Goal: Information Seeking & Learning: Learn about a topic

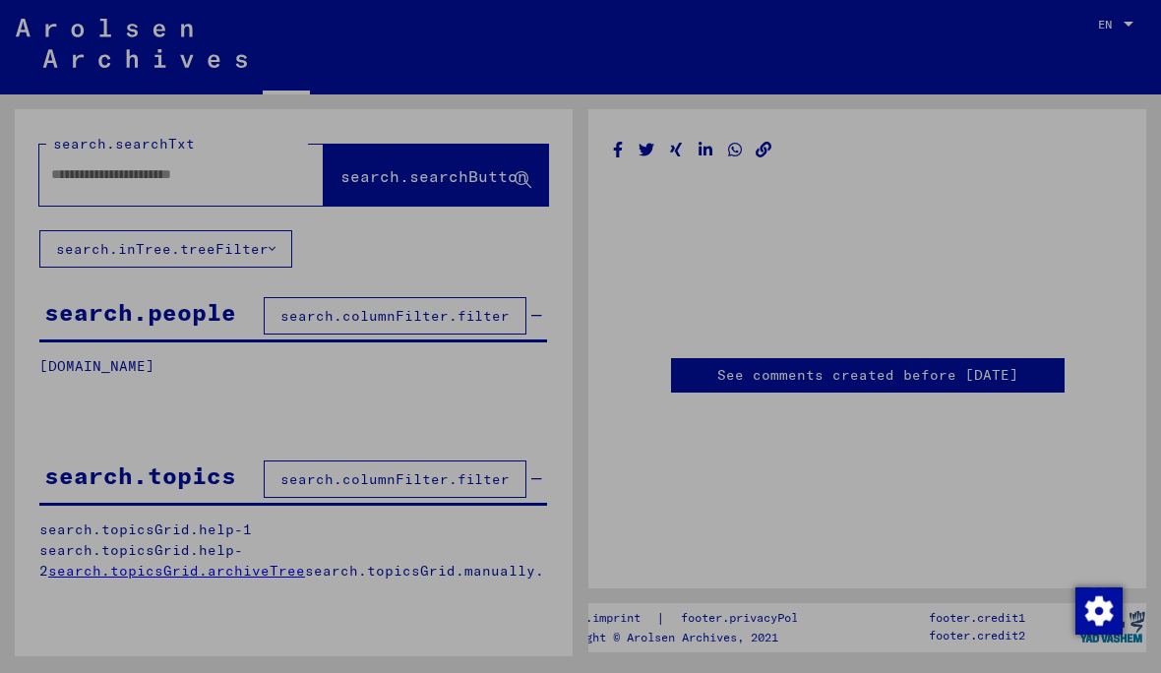
type input "********"
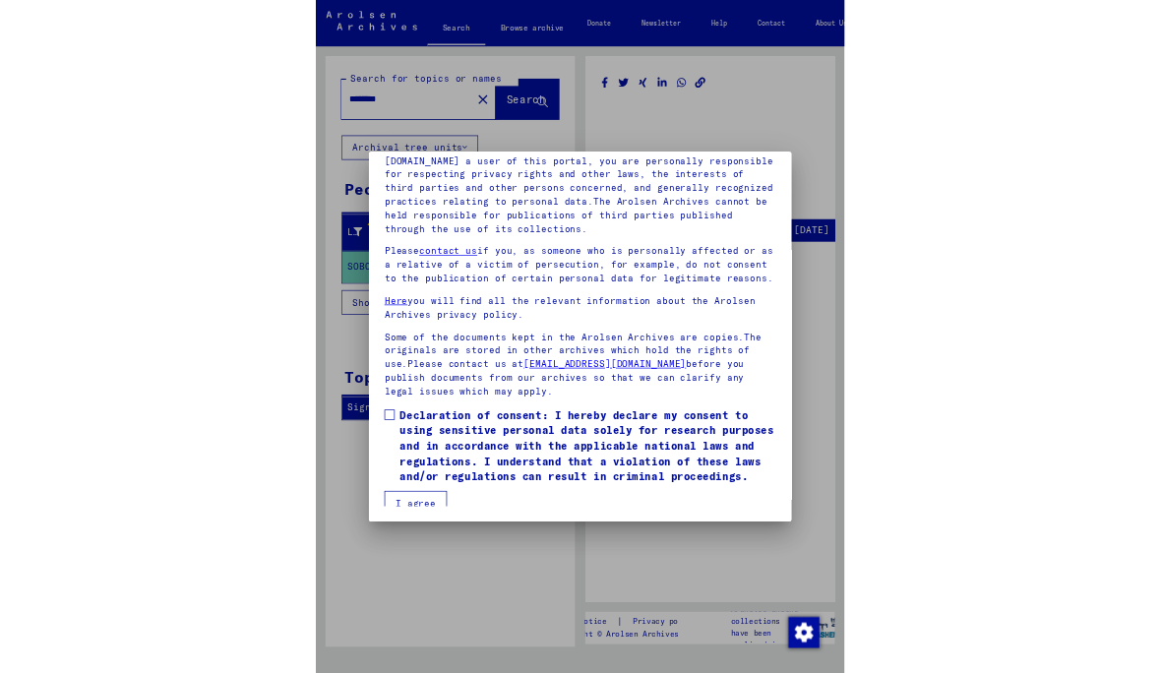
scroll to position [247, 0]
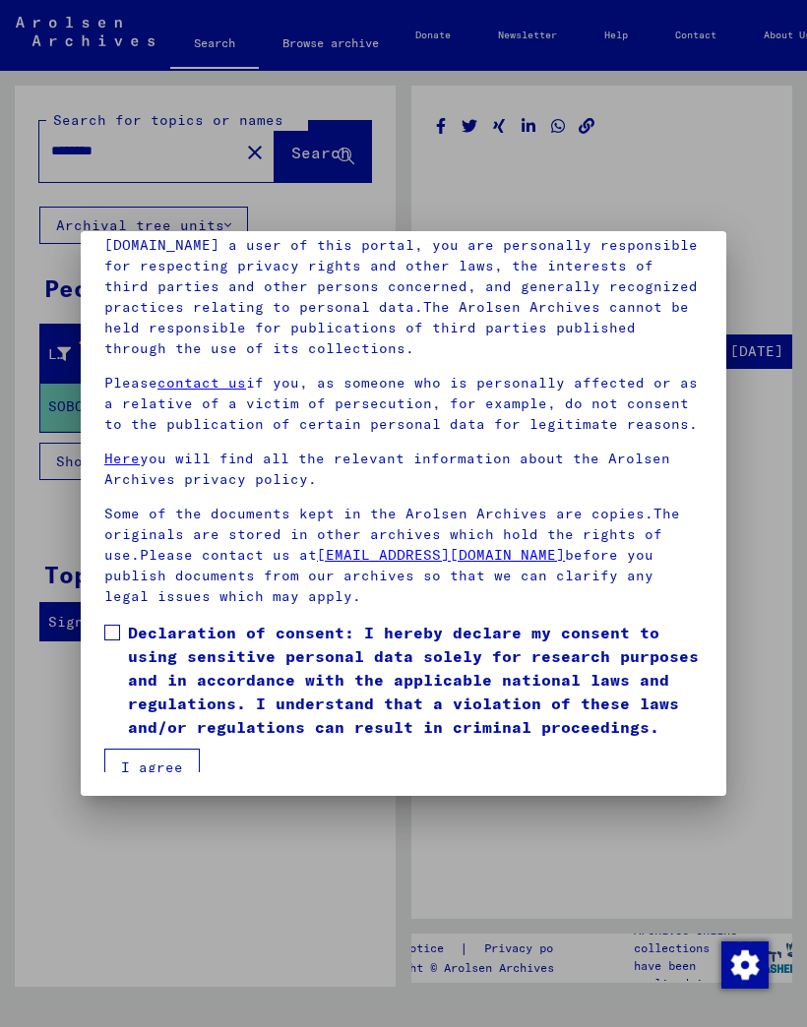
click at [165, 672] on button "I agree" at bounding box center [151, 767] width 95 height 37
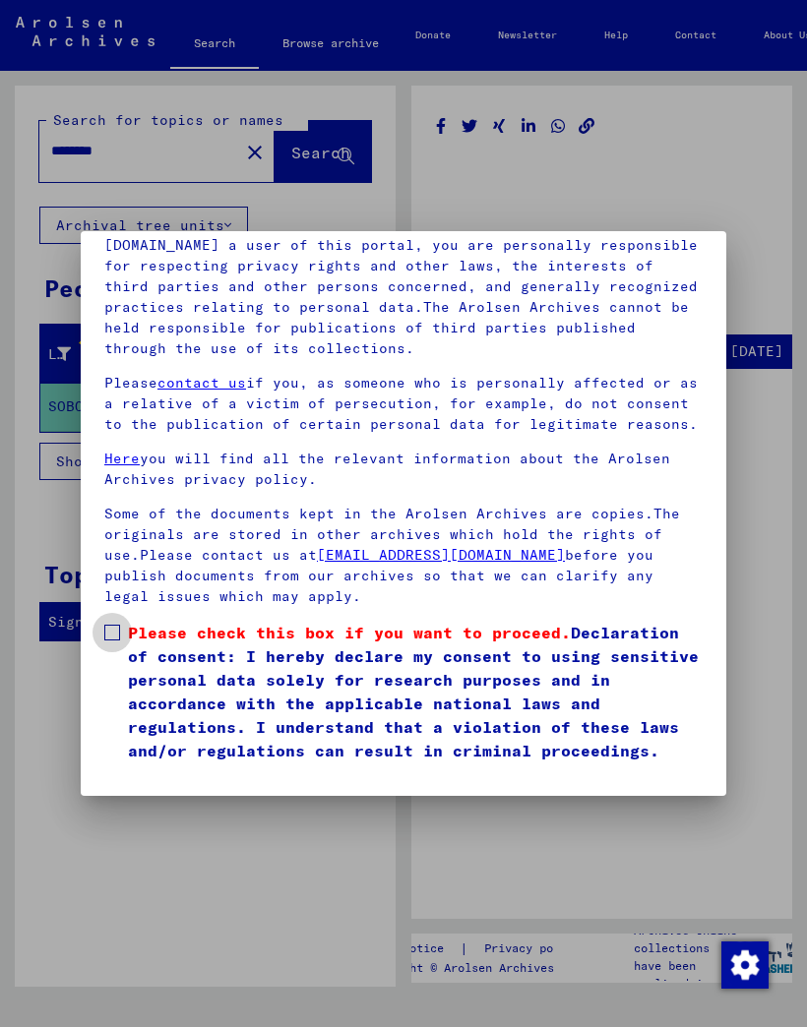
click at [120, 632] on label "Please check this box if you want to proceed. Declaration of consent: I hereby …" at bounding box center [403, 692] width 598 height 142
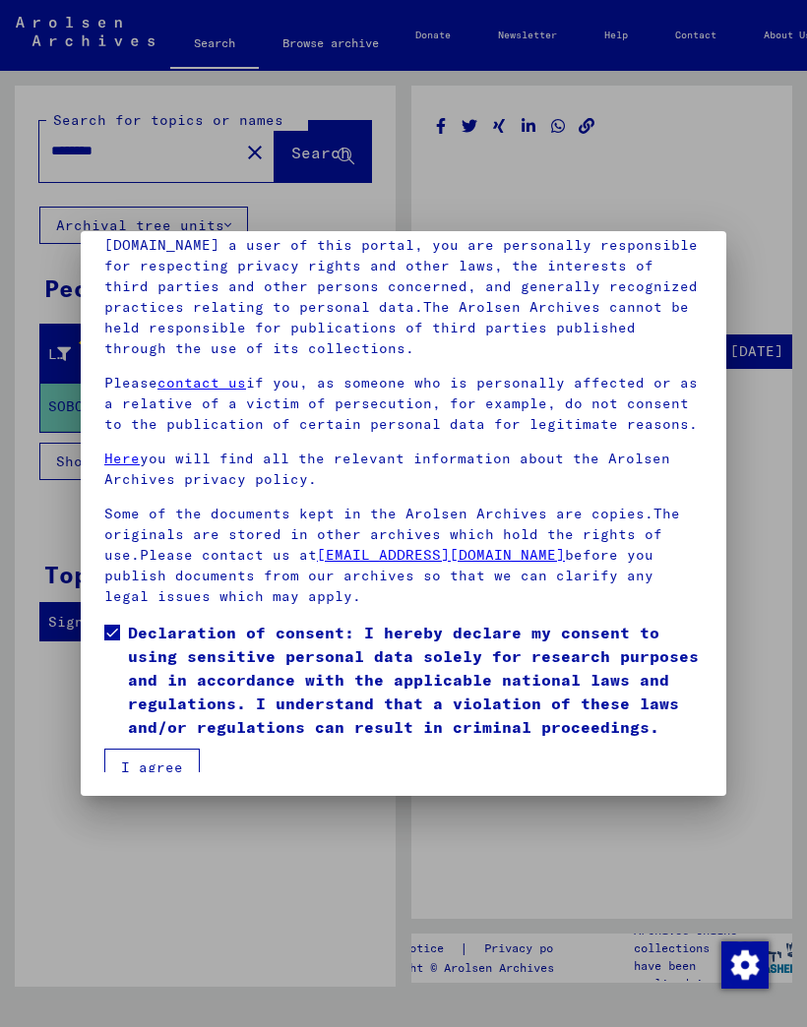
click at [165, 672] on button "I agree" at bounding box center [151, 767] width 95 height 37
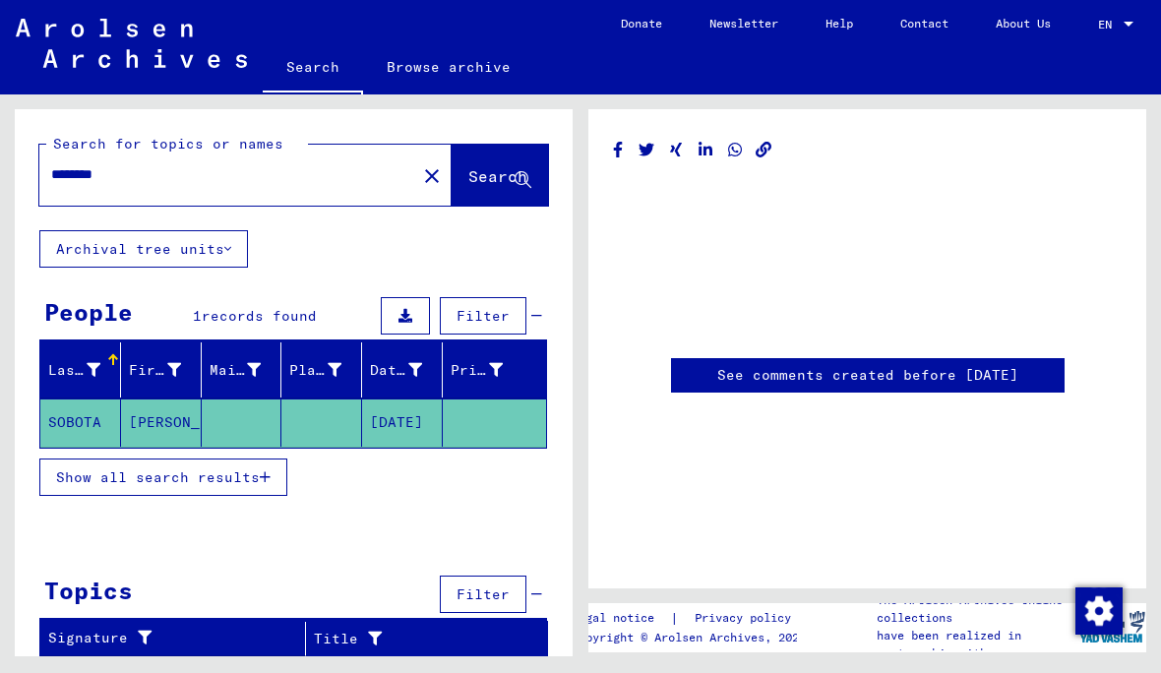
scroll to position [0, 0]
click at [80, 419] on mat-cell "SOBOTA" at bounding box center [80, 422] width 81 height 48
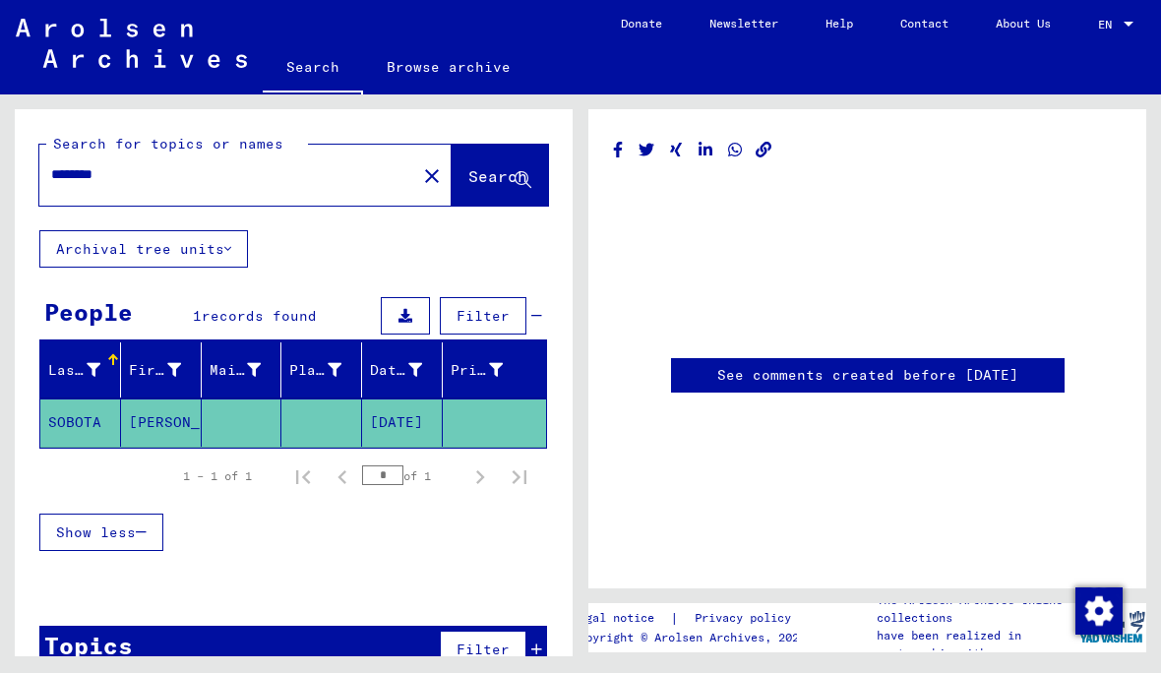
click at [83, 536] on span "Show less" at bounding box center [96, 532] width 80 height 18
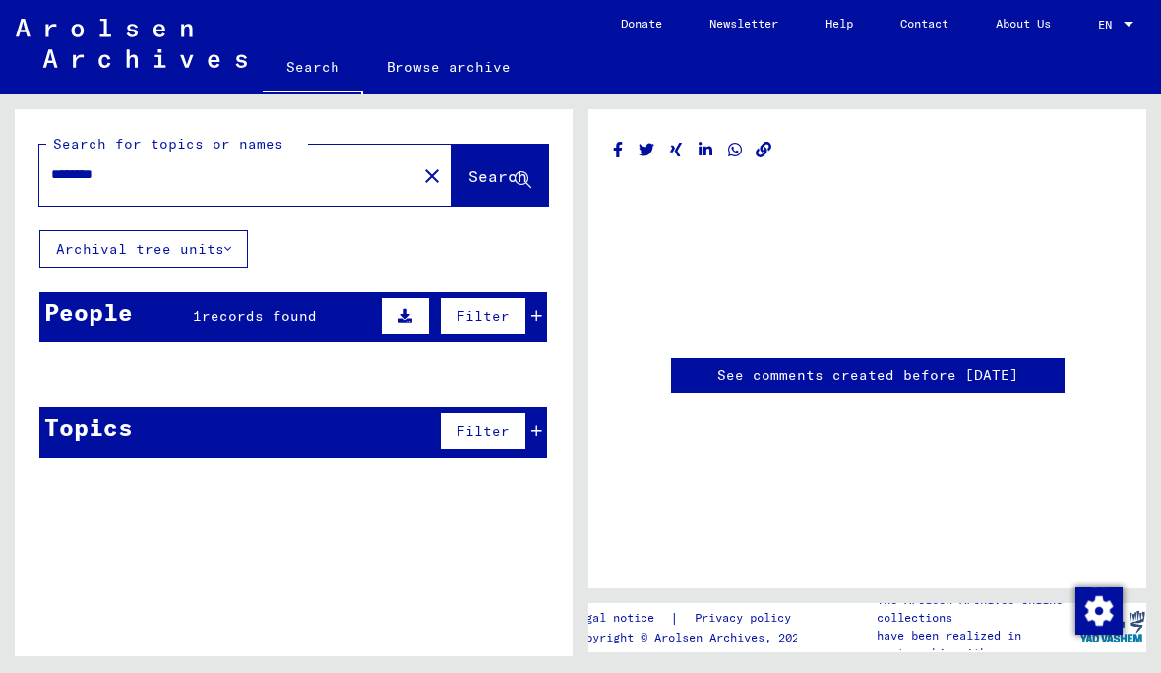
click at [80, 311] on div "People" at bounding box center [88, 311] width 89 height 35
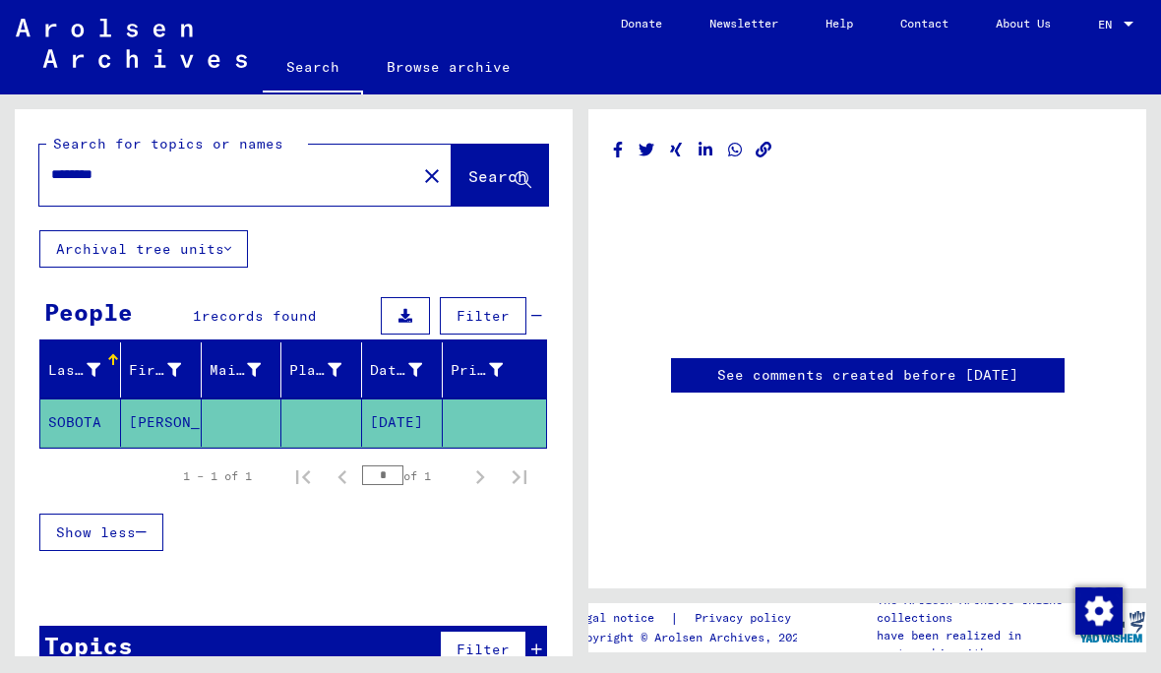
click at [101, 415] on mat-cell "SOBOTA" at bounding box center [80, 422] width 81 height 48
click at [891, 374] on link "See comments created before [DATE]" at bounding box center [867, 375] width 301 height 21
click at [395, 465] on input "*" at bounding box center [382, 475] width 41 height 20
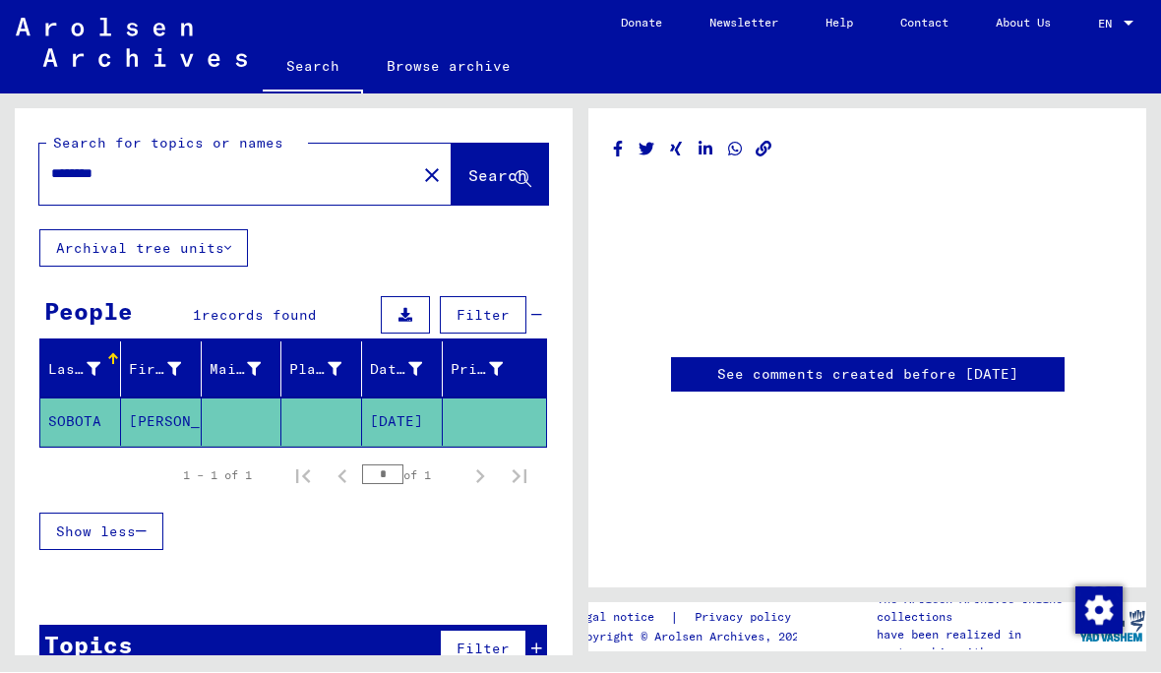
scroll to position [0, 0]
click at [527, 172] on icon at bounding box center [522, 180] width 17 height 17
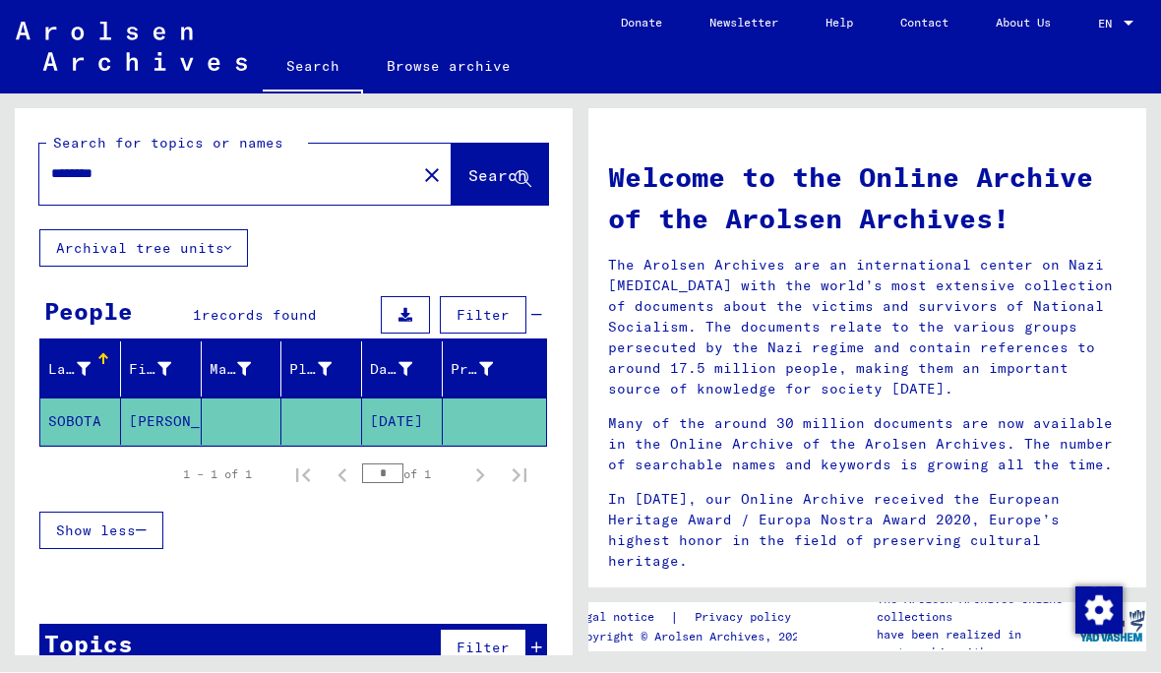
click at [119, 416] on mat-cell "SOBOTA" at bounding box center [80, 421] width 81 height 47
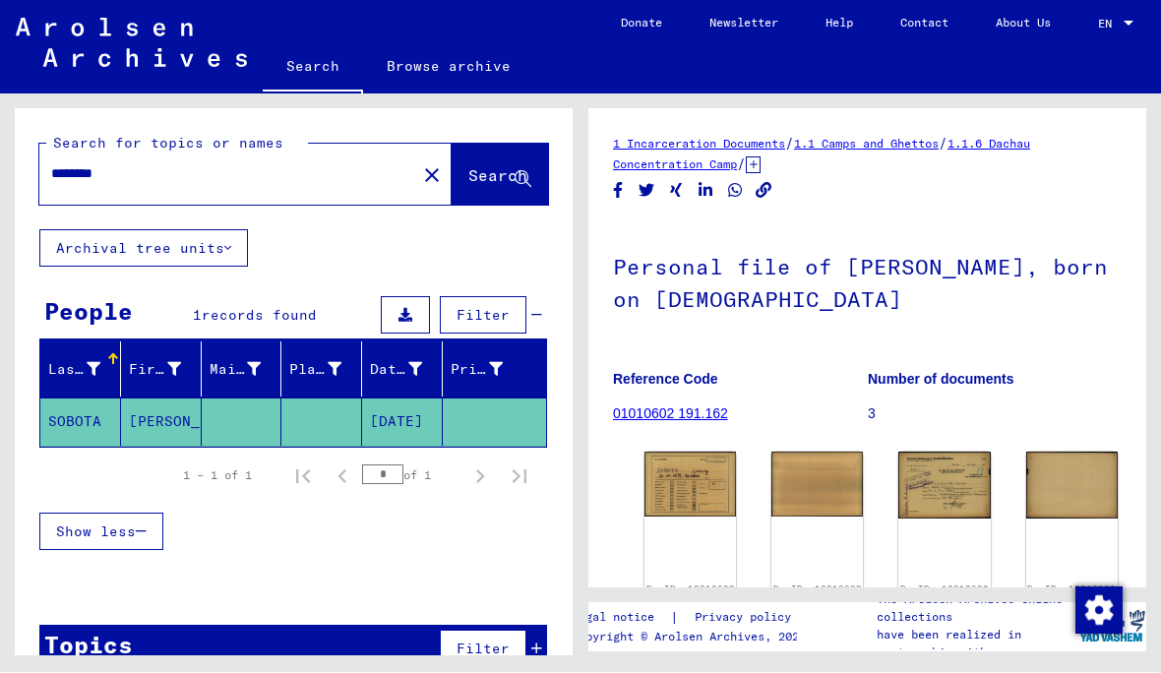
click at [674, 478] on img at bounding box center [689, 484] width 91 height 65
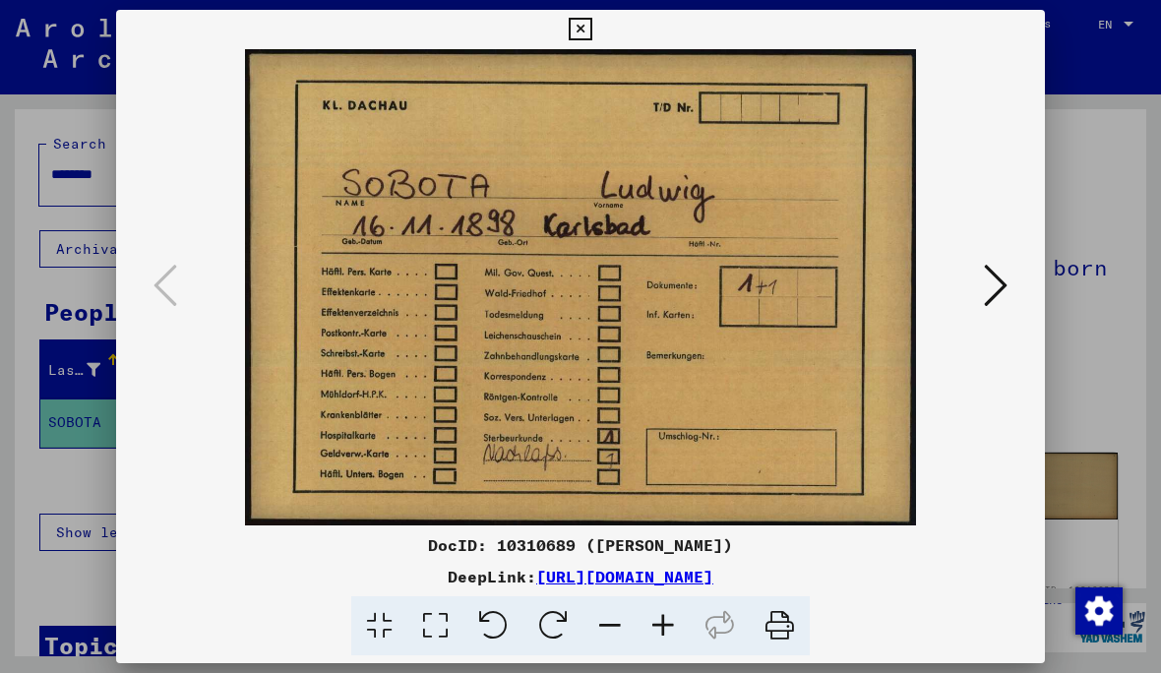
click at [995, 287] on icon at bounding box center [996, 285] width 24 height 47
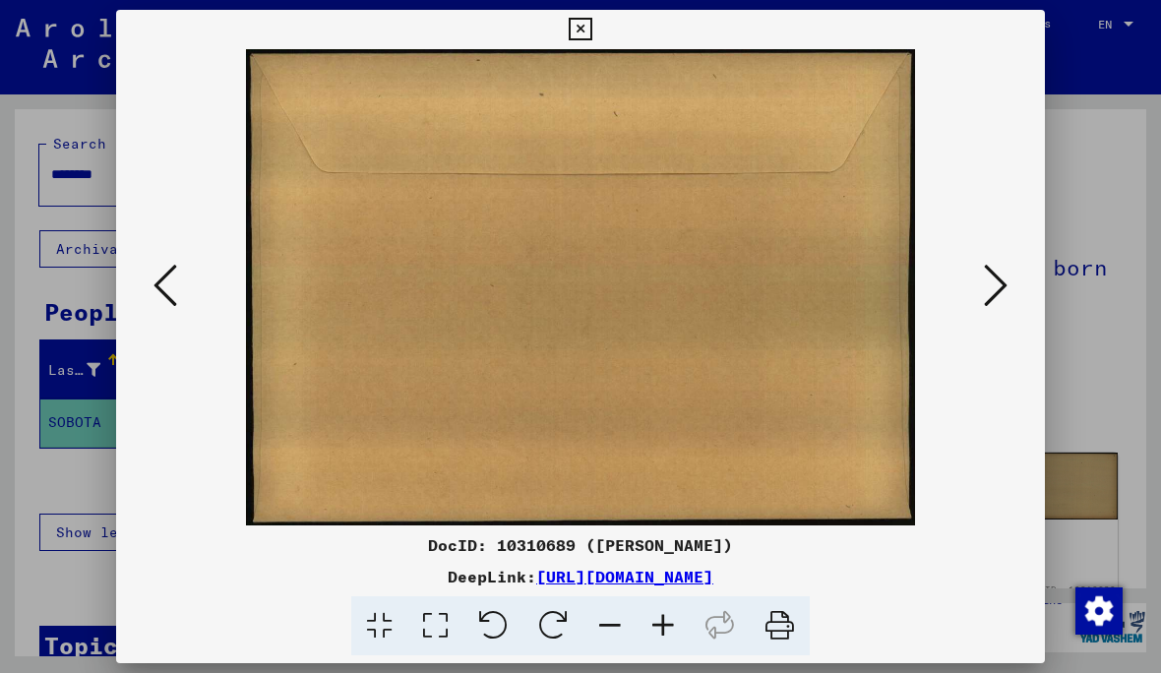
click at [986, 294] on icon at bounding box center [996, 285] width 24 height 47
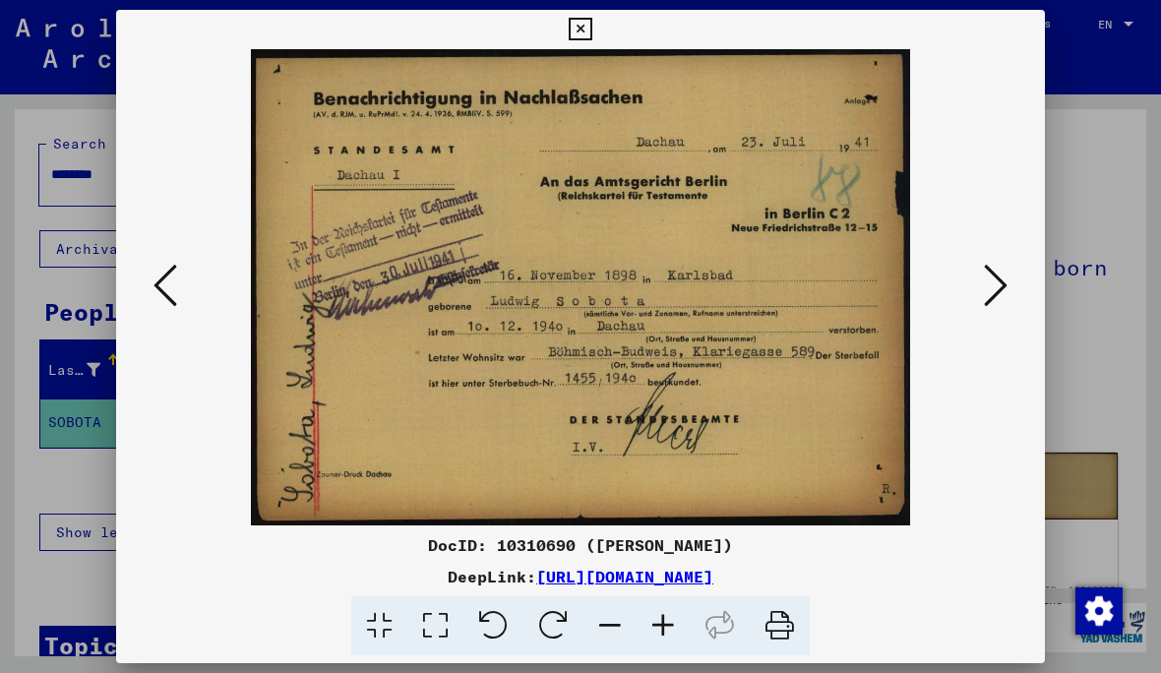
click at [1005, 275] on icon at bounding box center [996, 285] width 24 height 47
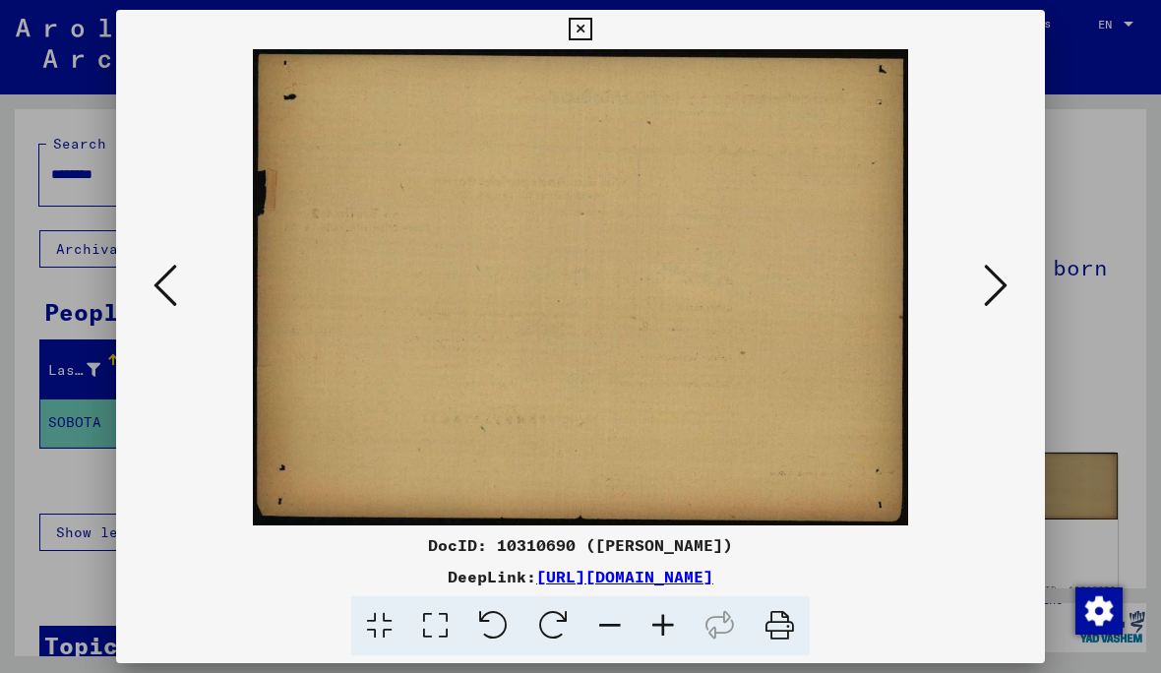
click at [988, 307] on icon at bounding box center [996, 285] width 24 height 47
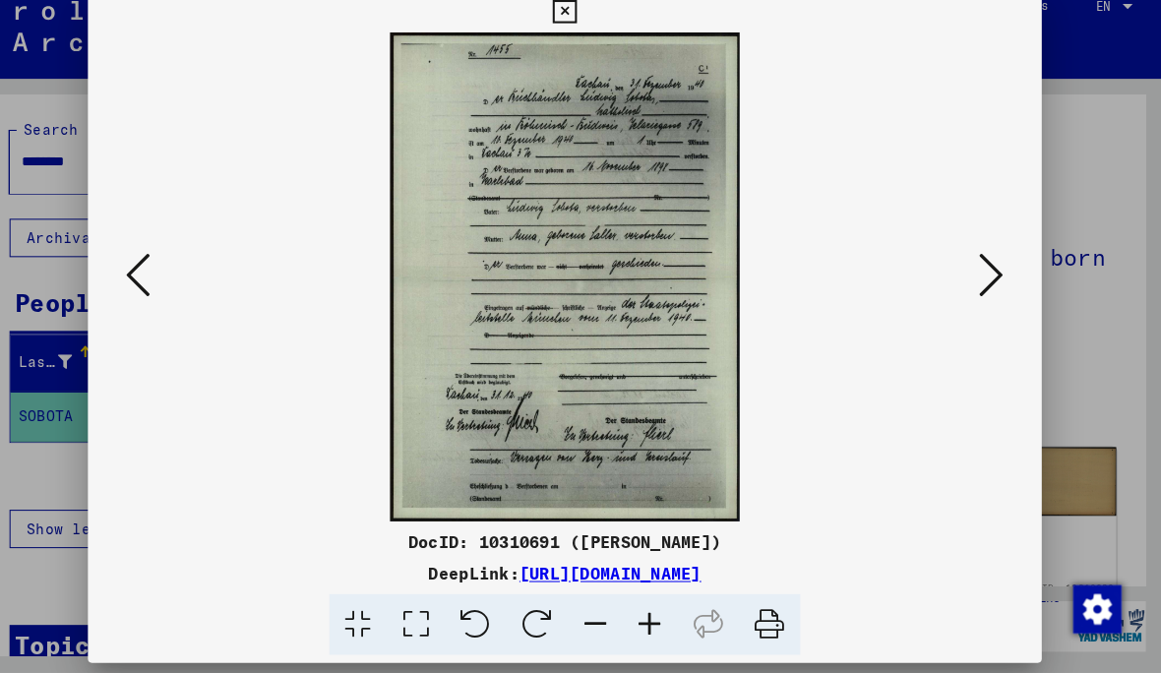
click at [984, 282] on icon at bounding box center [996, 285] width 24 height 47
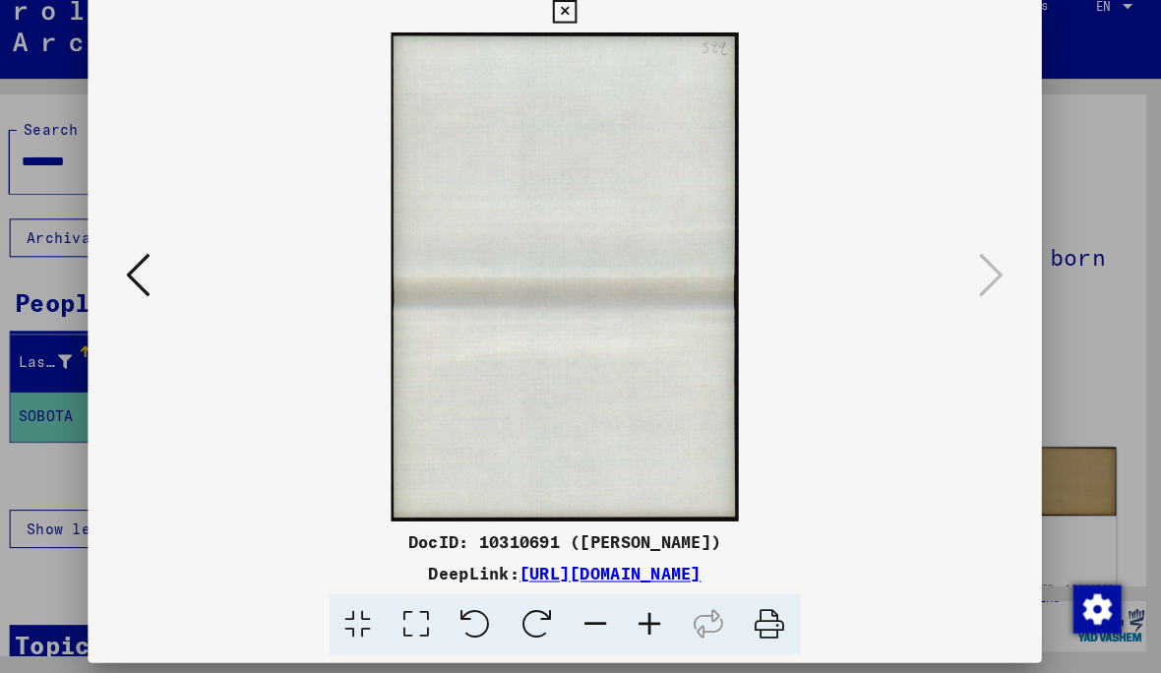
click at [591, 18] on icon at bounding box center [580, 30] width 23 height 24
